Goal: Task Accomplishment & Management: Manage account settings

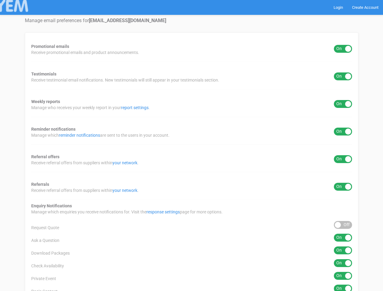
click at [191, 146] on div "Promotional emails ON OFF Receive promotional emails and product announcements.…" at bounding box center [192, 225] width 334 height 386
click at [343, 49] on div "ON OFF" at bounding box center [343, 49] width 18 height 8
click at [343, 76] on div "ON OFF" at bounding box center [343, 76] width 18 height 8
click at [343, 104] on div "ON OFF" at bounding box center [343, 104] width 18 height 8
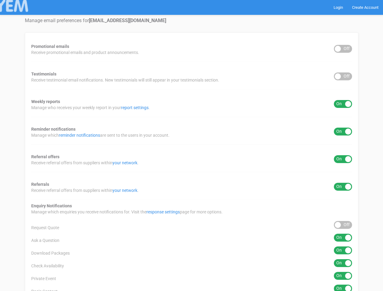
click at [343, 132] on div "ON OFF" at bounding box center [343, 132] width 18 height 8
click at [343, 159] on div "ON OFF" at bounding box center [343, 159] width 18 height 8
click at [343, 187] on div "ON OFF" at bounding box center [343, 187] width 18 height 8
click at [343, 225] on div "ON OFF" at bounding box center [343, 225] width 18 height 8
click at [343, 238] on div "ON OFF" at bounding box center [343, 238] width 18 height 8
